Goal: Information Seeking & Learning: Learn about a topic

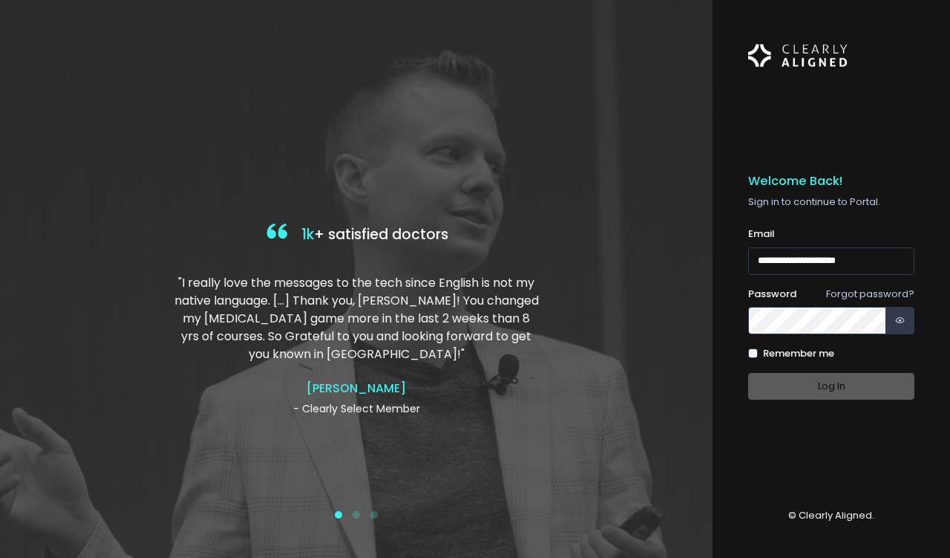
type input "**********"
click at [808, 373] on button "Log In" at bounding box center [831, 386] width 166 height 27
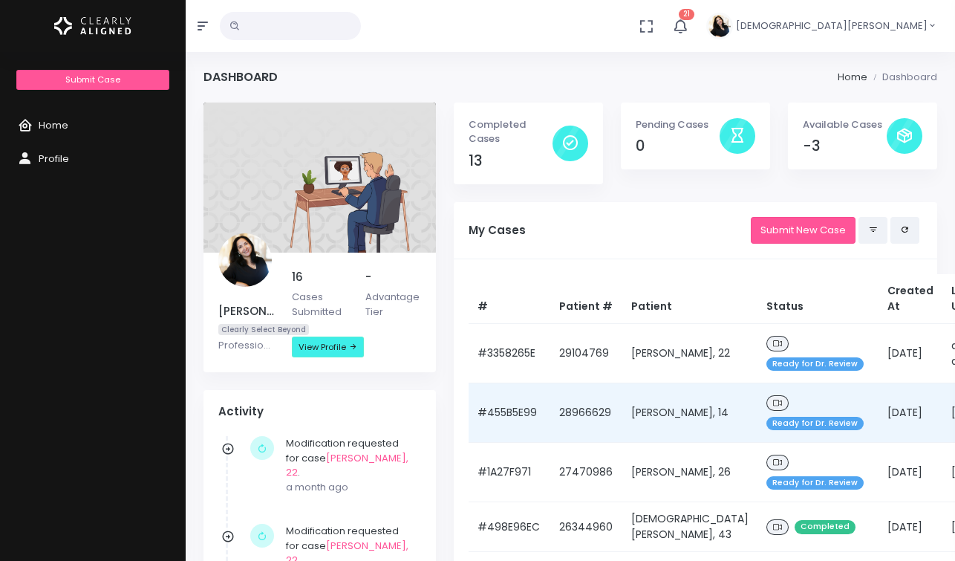
click at [773, 407] on icon at bounding box center [777, 403] width 9 height 8
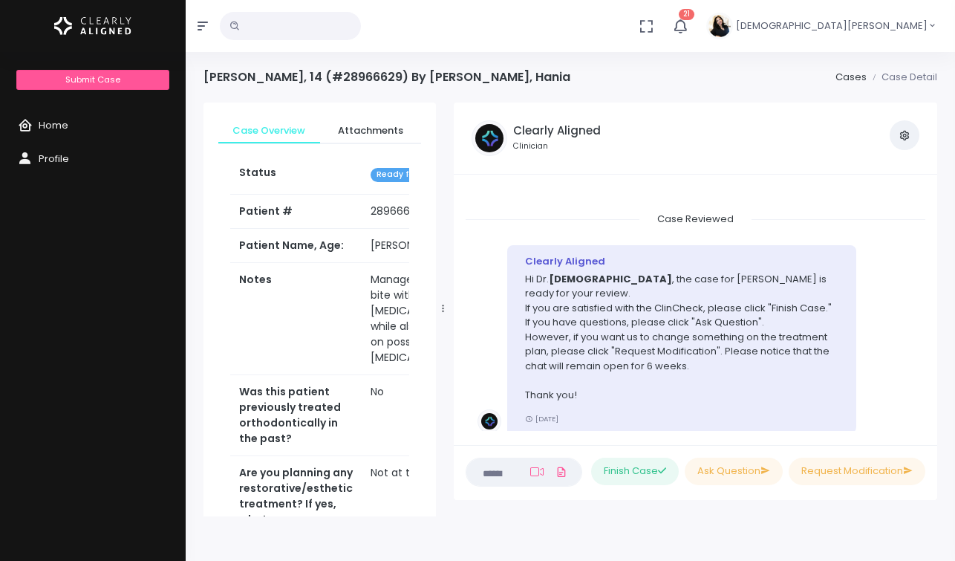
click at [393, 174] on span "Ready for Dr. Review" at bounding box center [419, 175] width 97 height 14
click at [530, 472] on icon at bounding box center [536, 472] width 13 height 12
click at [371, 123] on span "Attachments" at bounding box center [371, 130] width 78 height 15
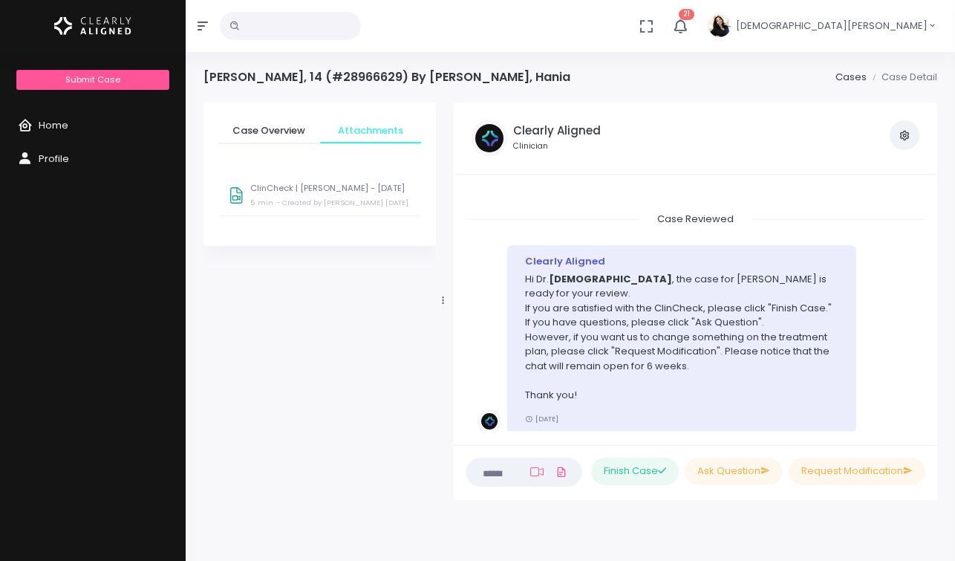
click at [281, 189] on p "ClinCheck | [PERSON_NAME] - [DATE]" at bounding box center [331, 188] width 162 height 10
click at [398, 293] on small "- Created by [PERSON_NAME] [DATE]" at bounding box center [347, 290] width 132 height 10
click at [408, 293] on small "- Created by [PERSON_NAME] [DATE]" at bounding box center [347, 290] width 132 height 10
click at [383, 381] on div "Case Overview Attachments Status Ready for Dr. Review Patient # [MEDICAL_RECORD…" at bounding box center [320, 300] width 250 height 397
click at [232, 291] on small "5 min Cancel" at bounding box center [253, 290] width 48 height 10
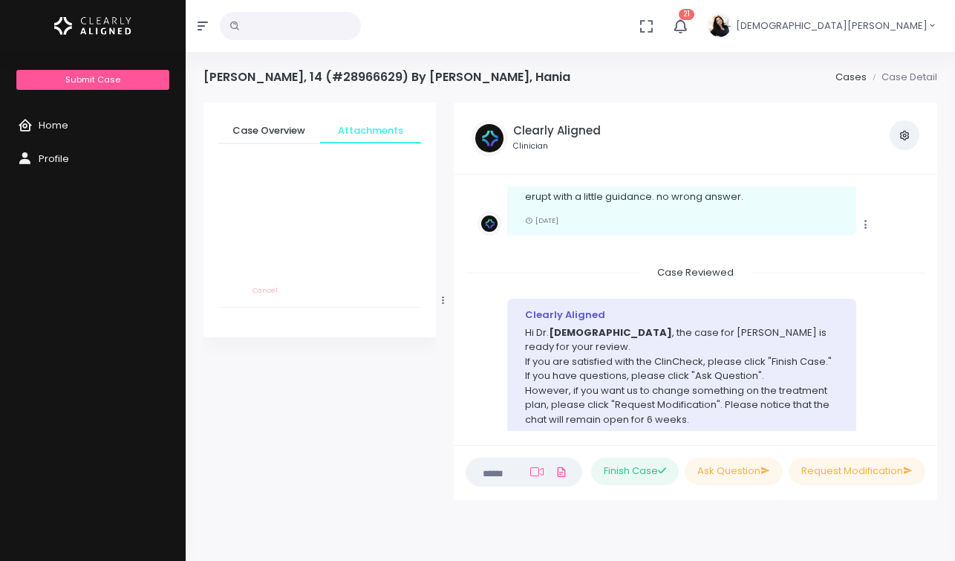
scroll to position [2206, 0]
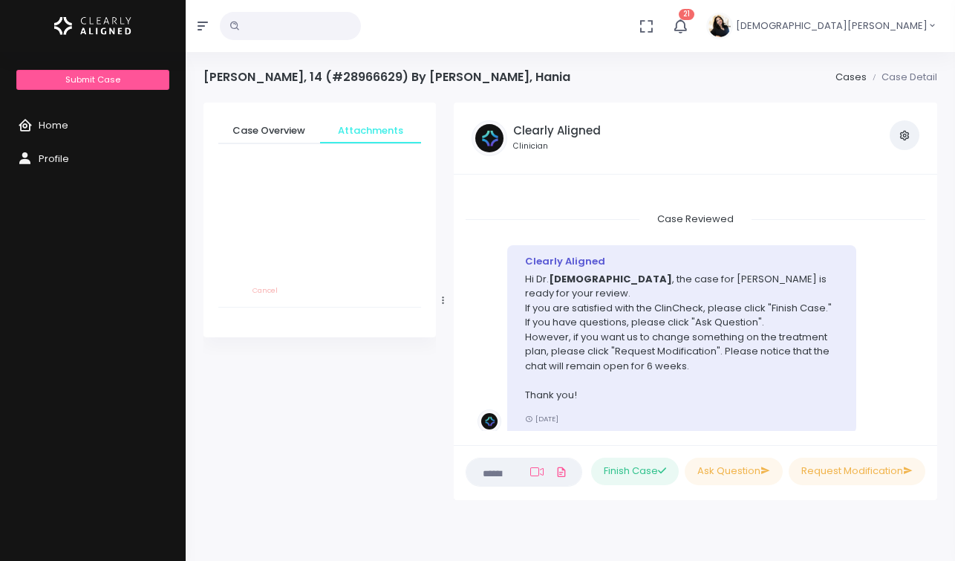
click at [232, 287] on small "5 min Cancel" at bounding box center [253, 290] width 48 height 10
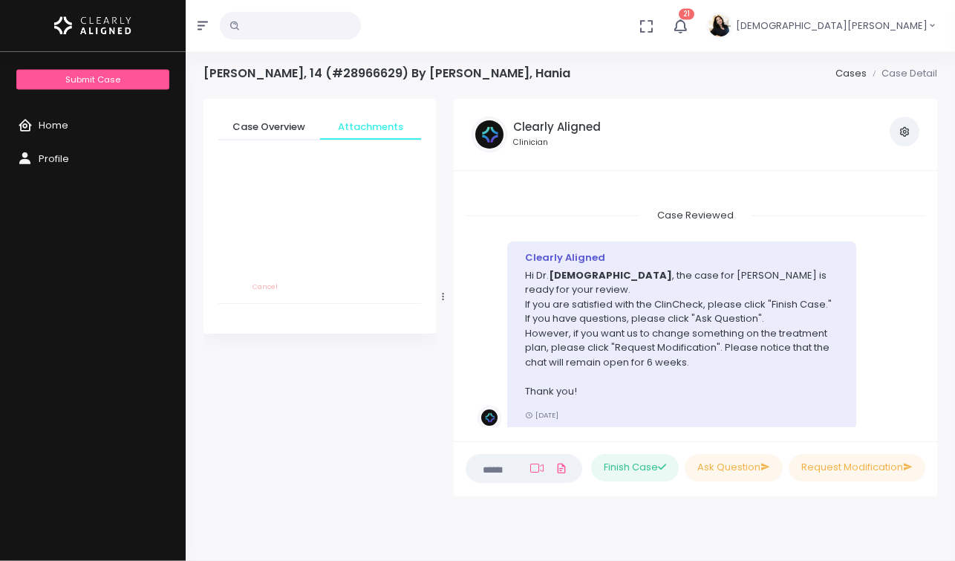
scroll to position [4, 0]
click at [267, 123] on span "Case Overview" at bounding box center [269, 127] width 78 height 15
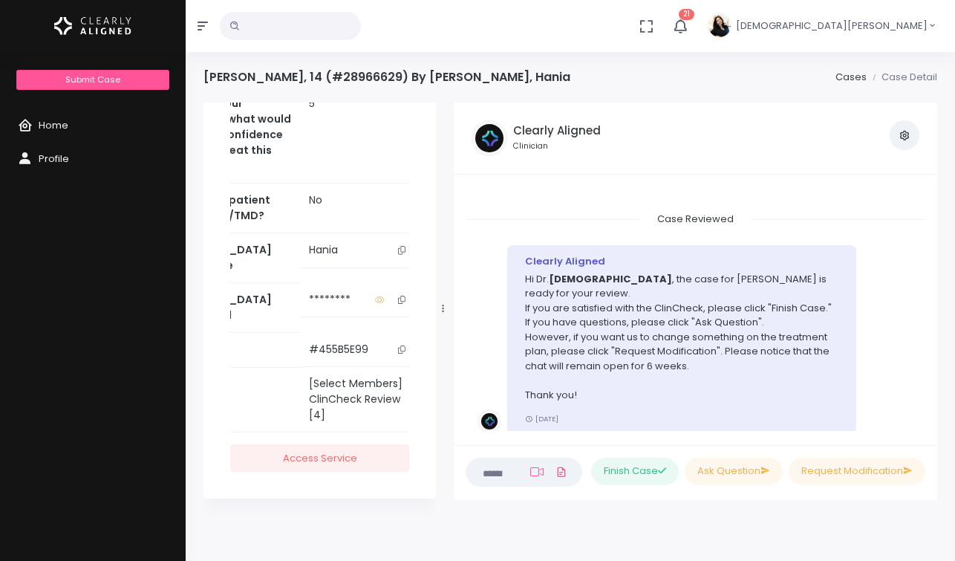
scroll to position [0, 0]
click at [915, 75] on li "Case Detail" at bounding box center [902, 77] width 71 height 15
